Goal: Transaction & Acquisition: Purchase product/service

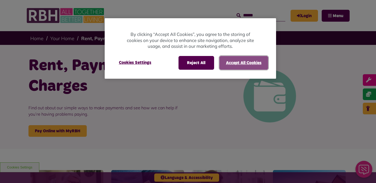
click at [258, 61] on button "Accept All Cookies" at bounding box center [243, 63] width 49 height 14
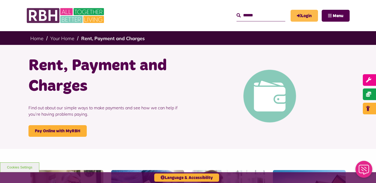
click at [308, 13] on link "Login" at bounding box center [304, 16] width 27 height 12
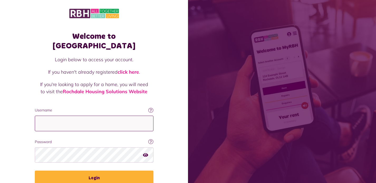
click at [64, 117] on input "Username" at bounding box center [94, 124] width 119 height 16
type input "**********"
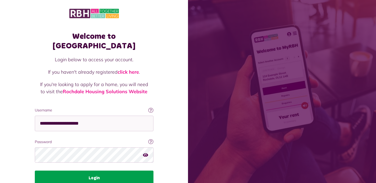
click at [98, 170] on button "Login" at bounding box center [94, 177] width 119 height 15
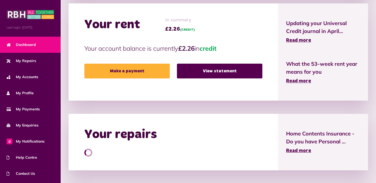
scroll to position [175, 0]
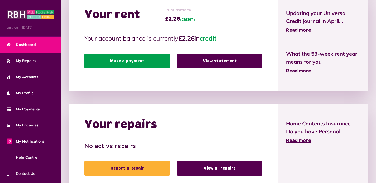
click at [129, 59] on link "Make a payment" at bounding box center [126, 61] width 85 height 15
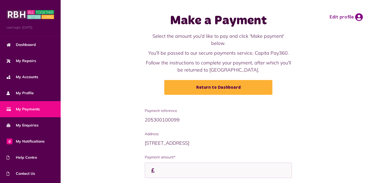
scroll to position [0, 0]
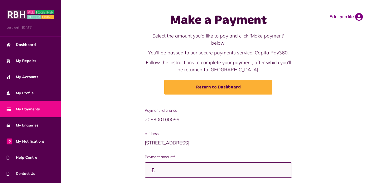
click at [178, 162] on input "Payment amount*" at bounding box center [218, 170] width 147 height 16
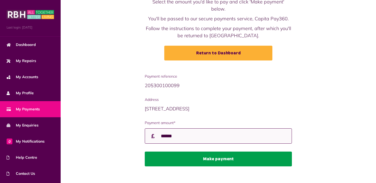
type input "******"
click at [225, 151] on button "Make payment" at bounding box center [218, 158] width 147 height 15
